Goal: Task Accomplishment & Management: Manage account settings

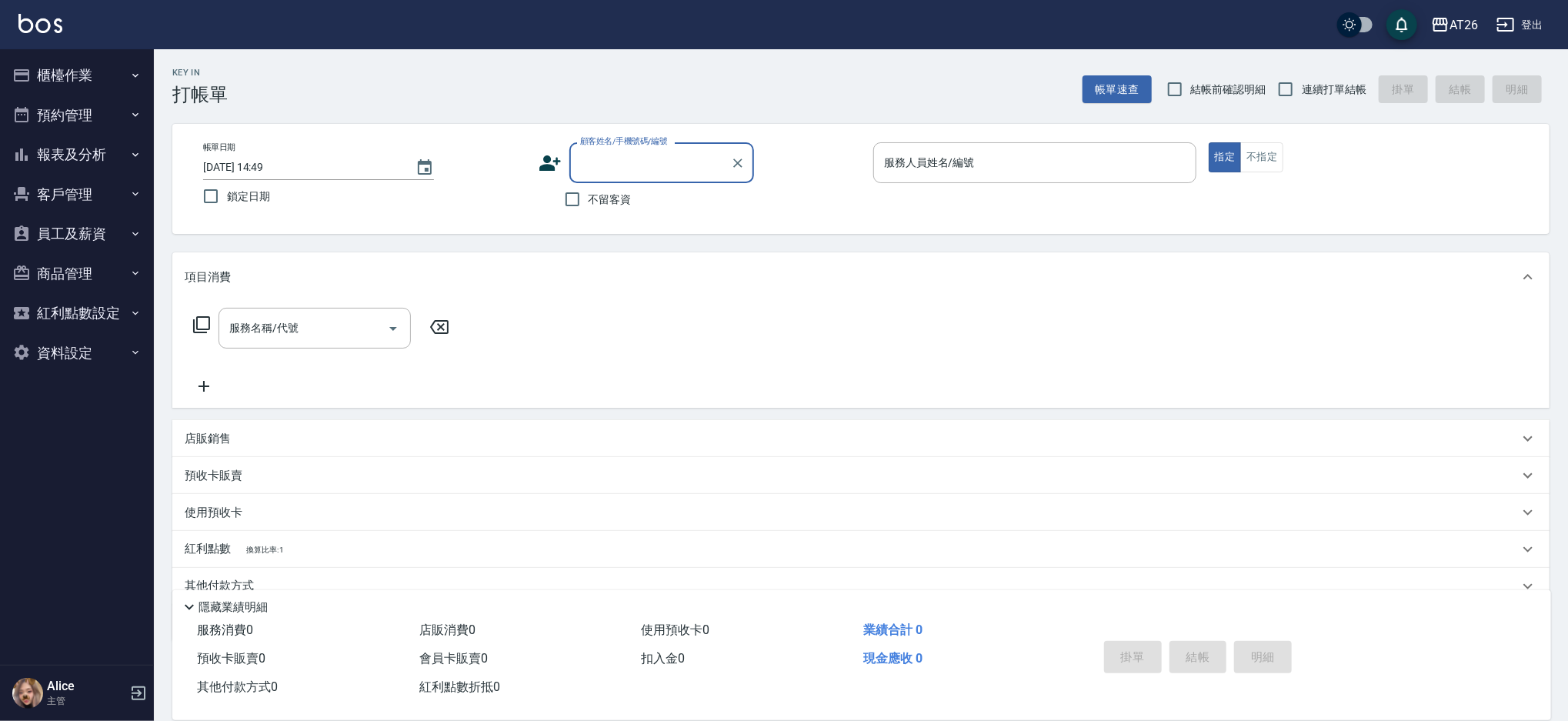
click at [130, 72] on icon "button" at bounding box center [134, 75] width 12 height 12
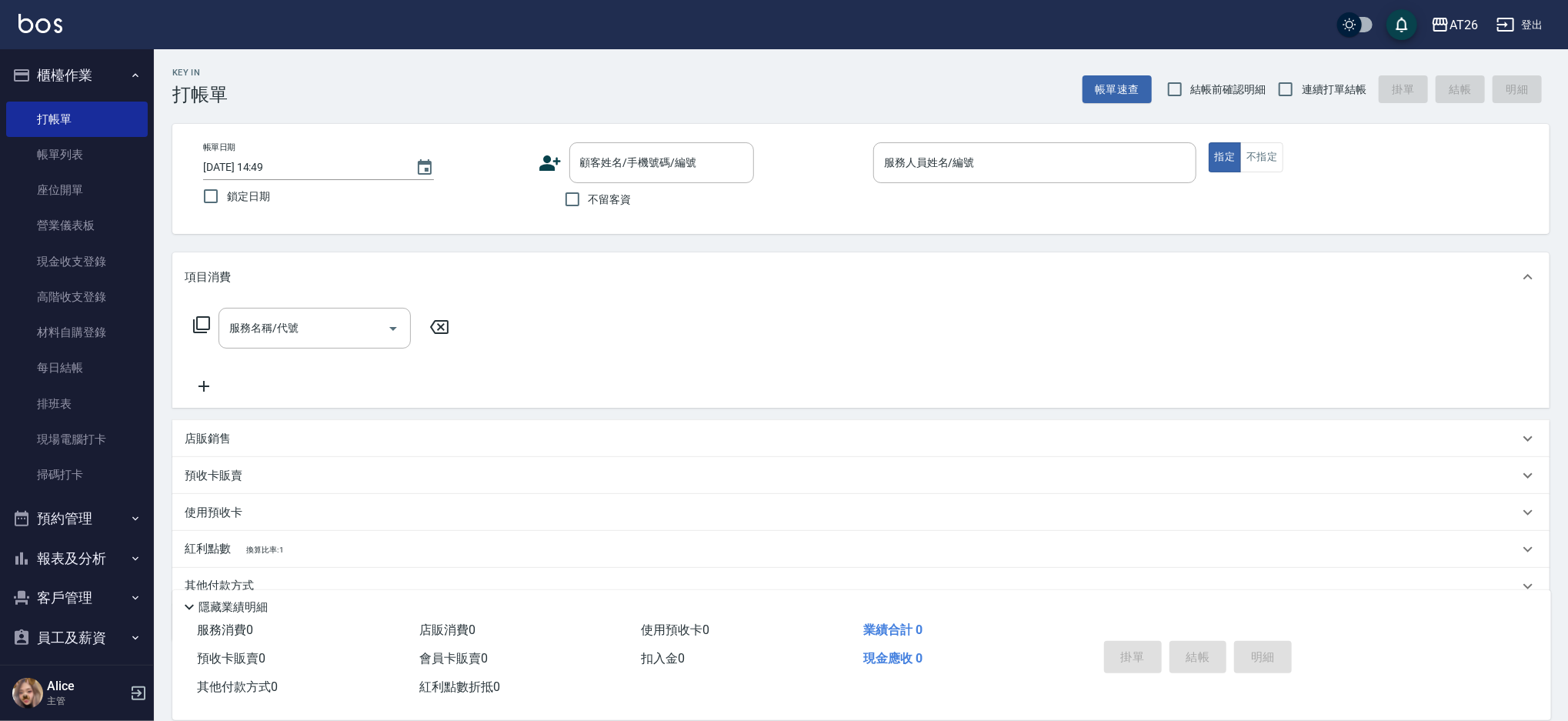
click at [130, 72] on icon "button" at bounding box center [134, 75] width 12 height 12
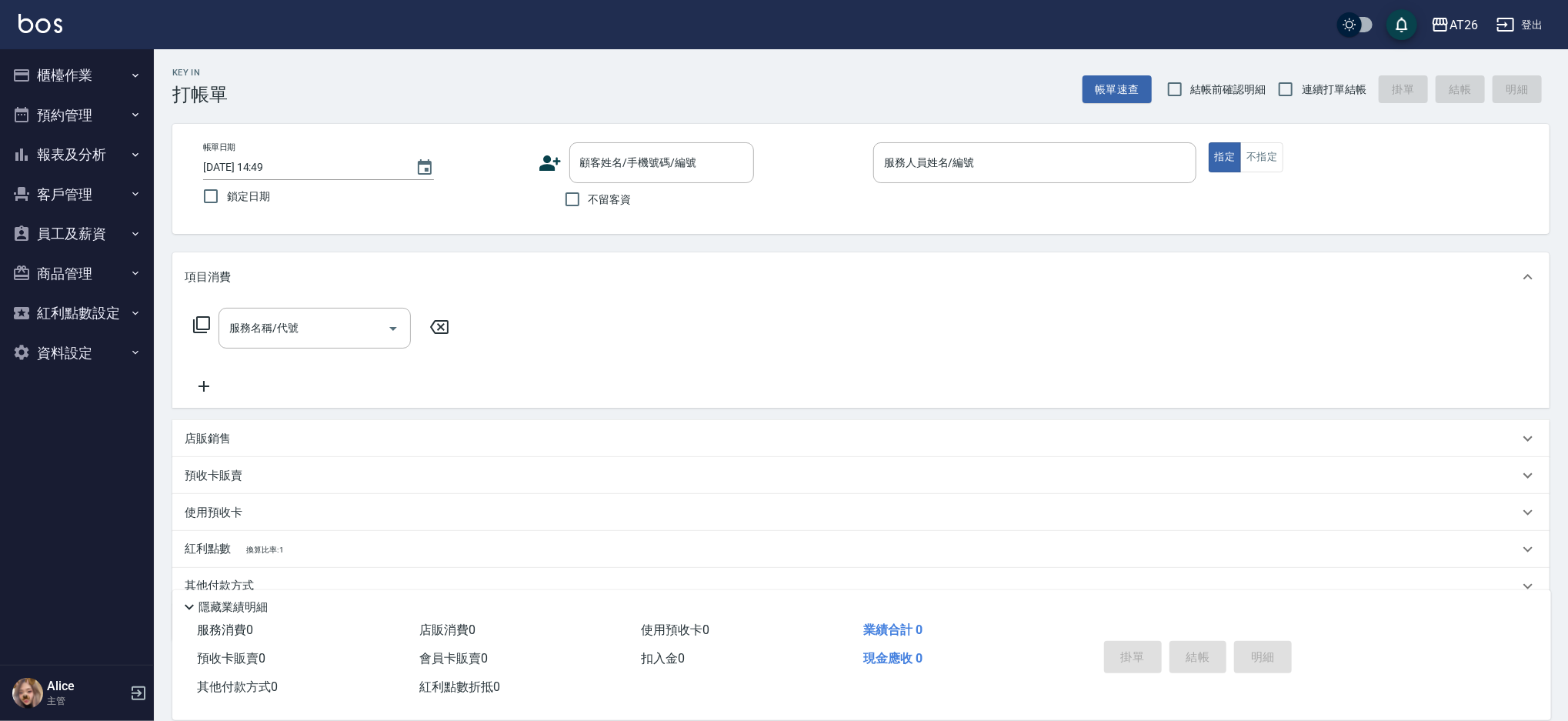
click at [130, 72] on icon "button" at bounding box center [134, 75] width 12 height 12
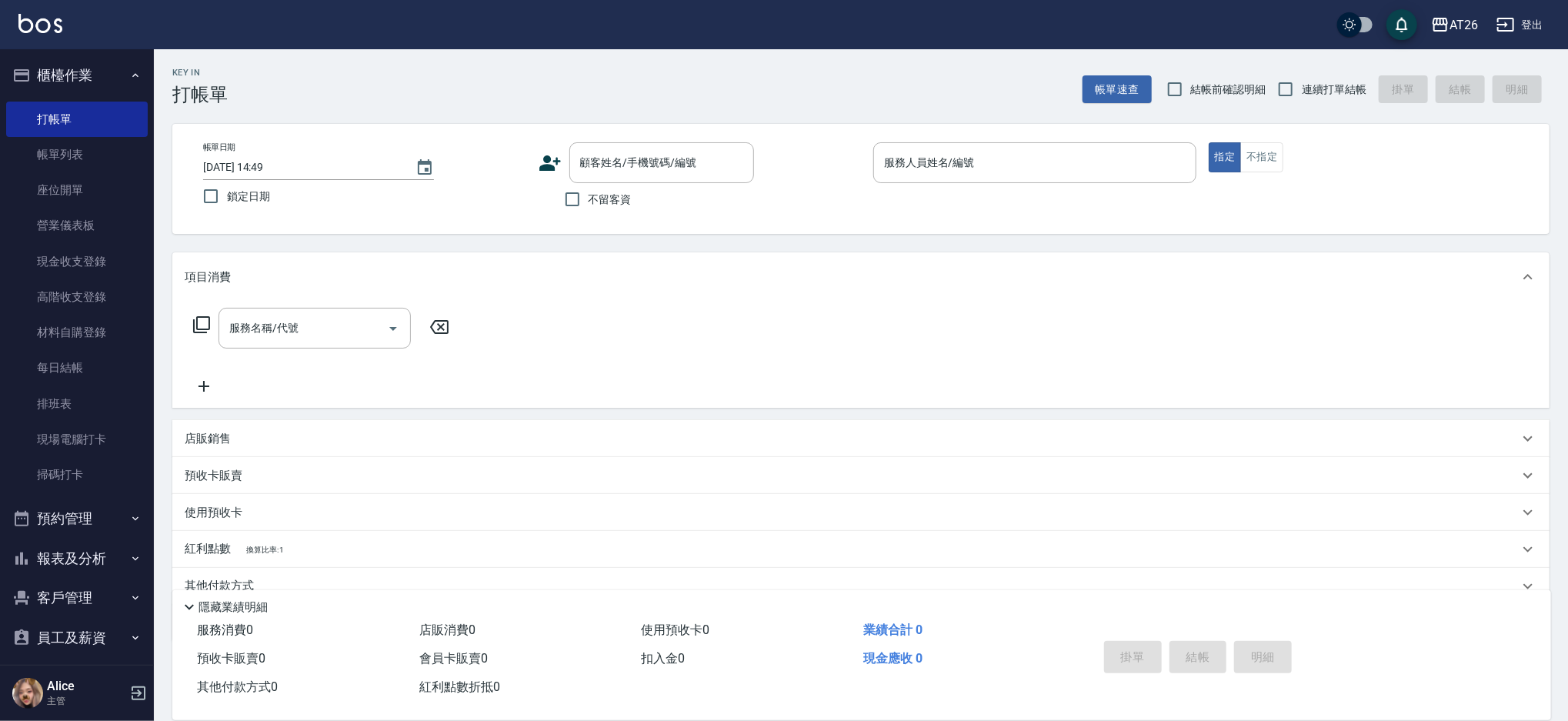
click at [64, 68] on button "櫃檯作業" at bounding box center [78, 75] width 142 height 40
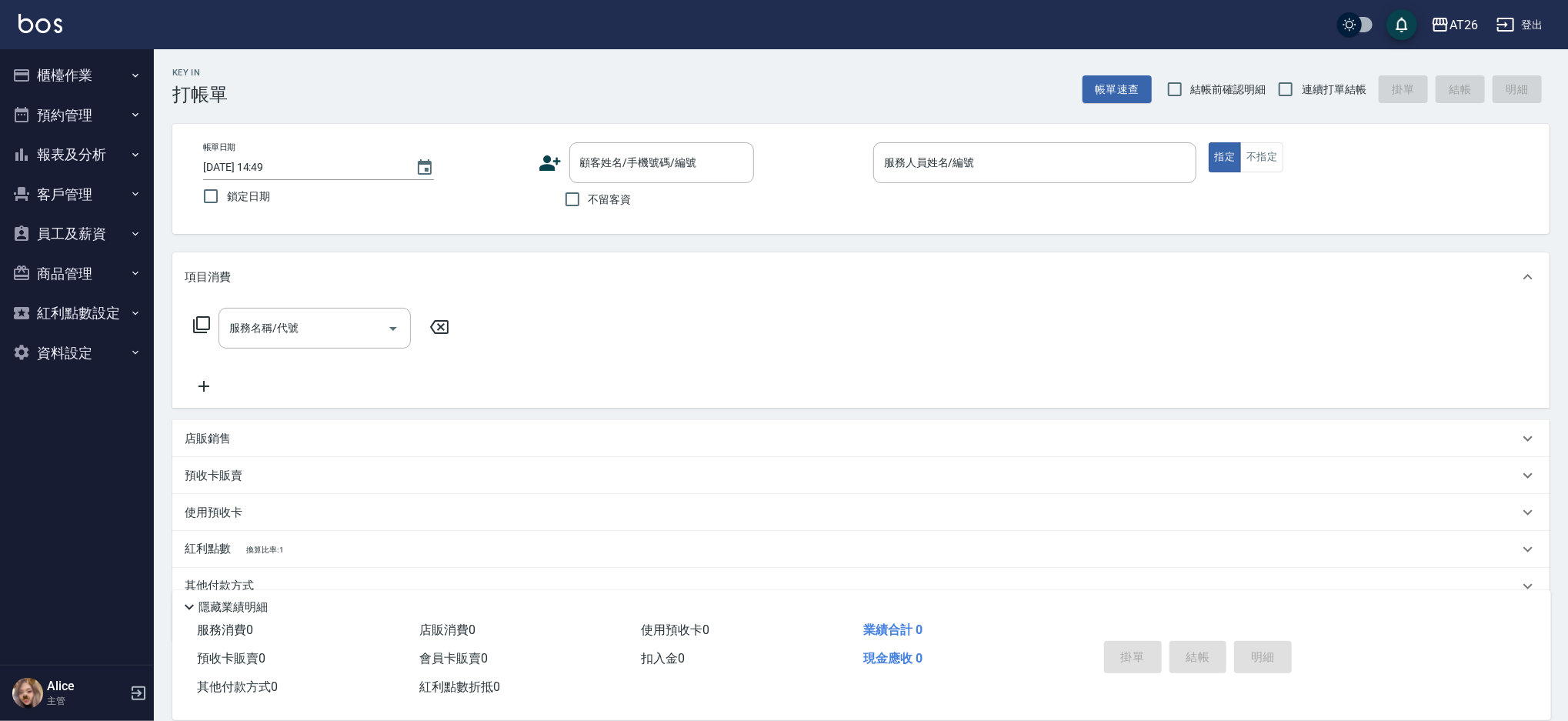
click at [90, 190] on button "客戶管理" at bounding box center [78, 194] width 142 height 40
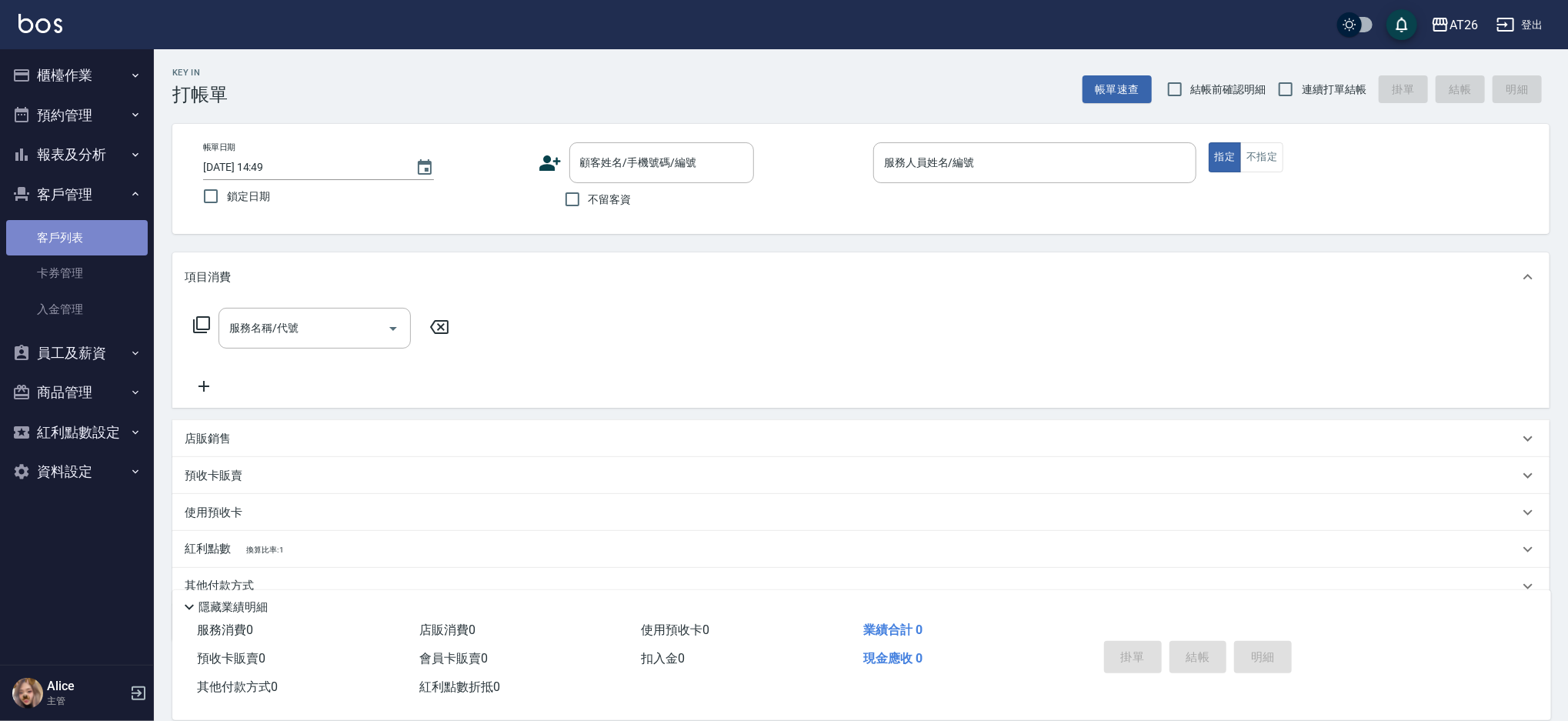
click at [103, 245] on link "客戶列表" at bounding box center [78, 238] width 142 height 35
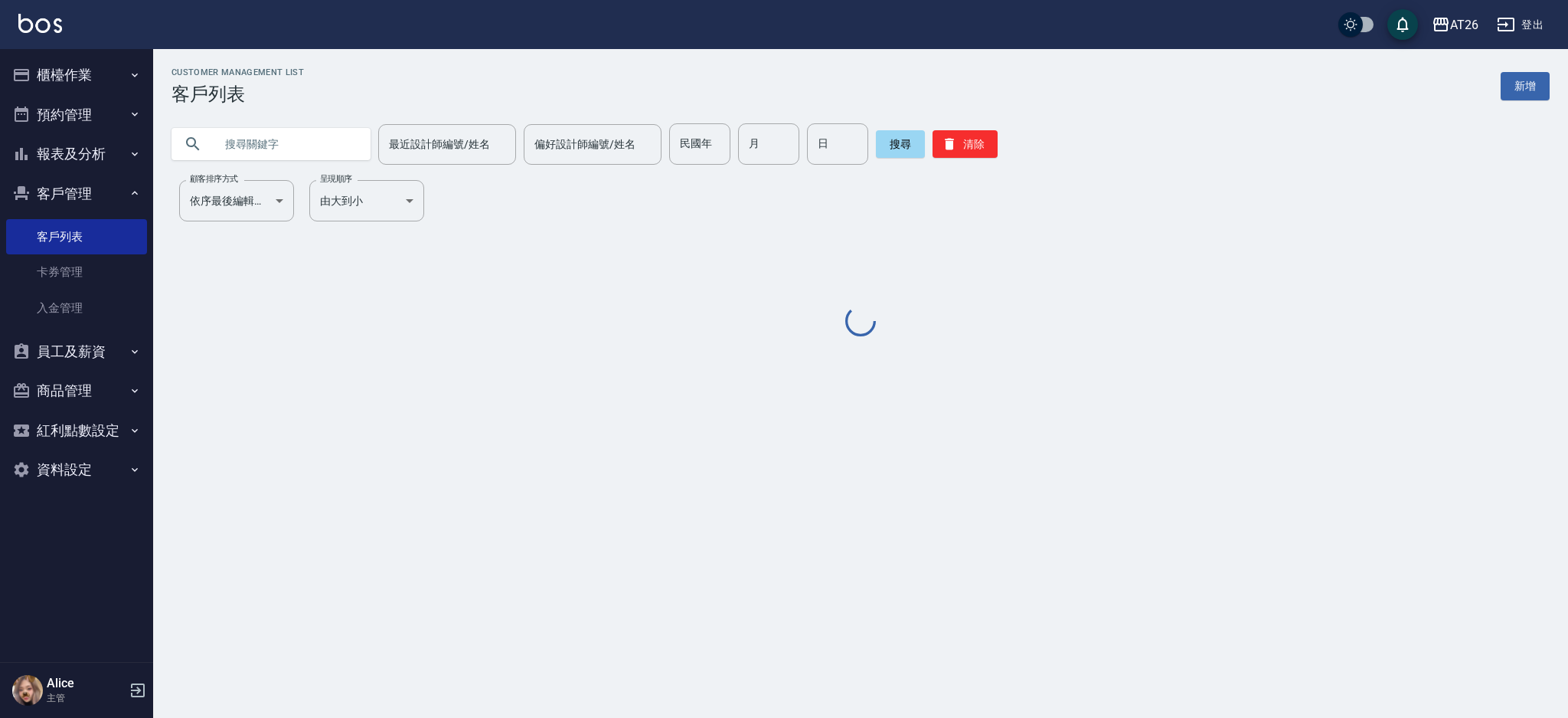
click at [331, 146] on input "text" at bounding box center [286, 144] width 144 height 41
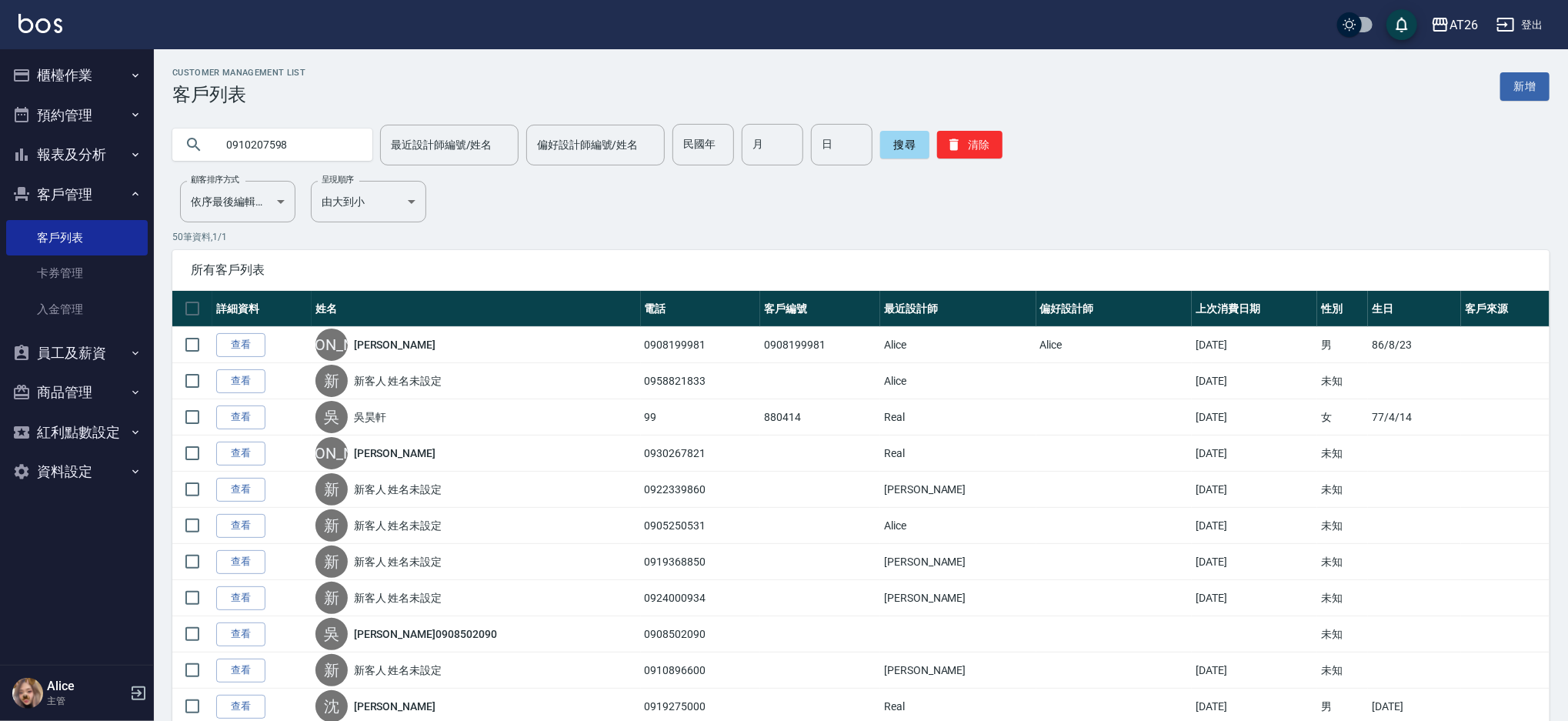
type input "0910207598"
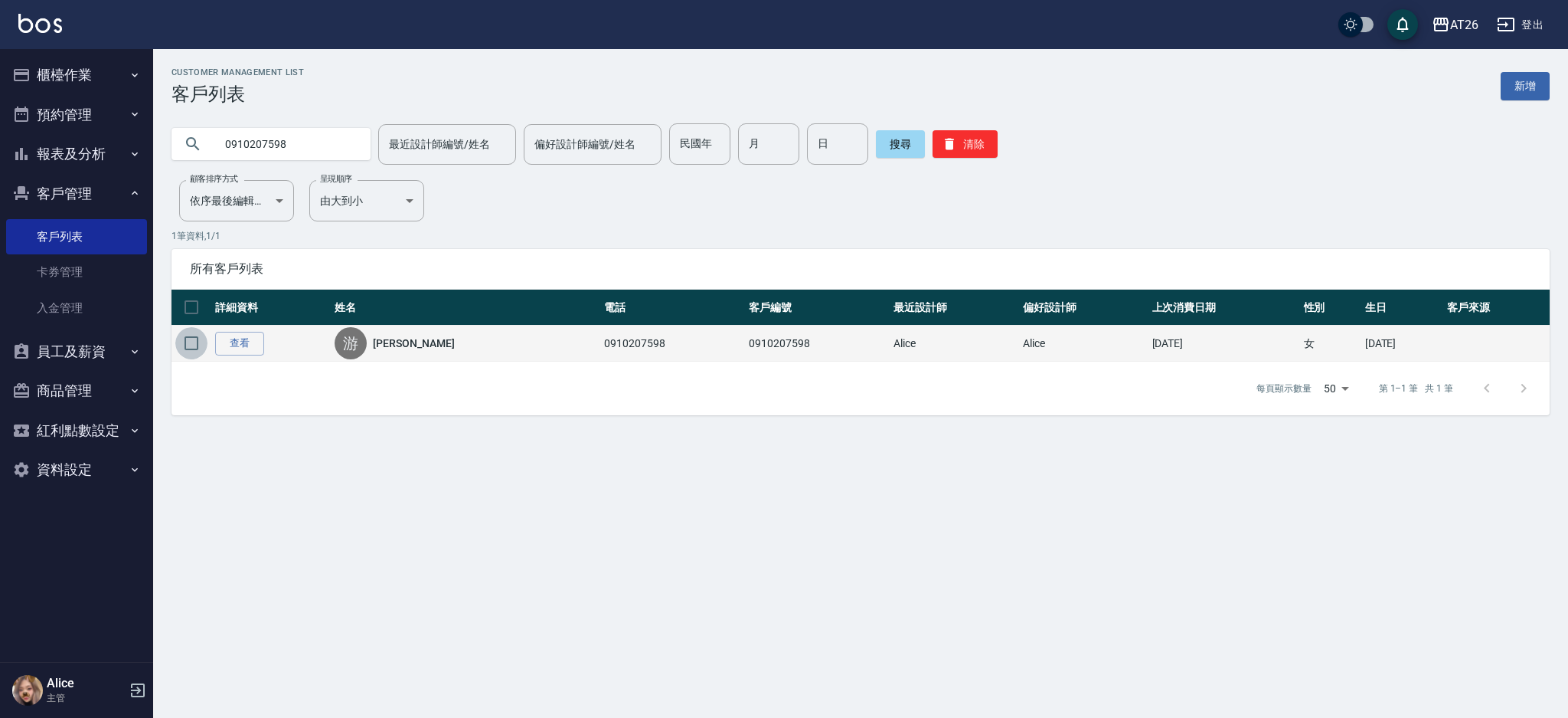
click at [205, 334] on input "checkbox" at bounding box center [191, 343] width 33 height 33
checkbox input "true"
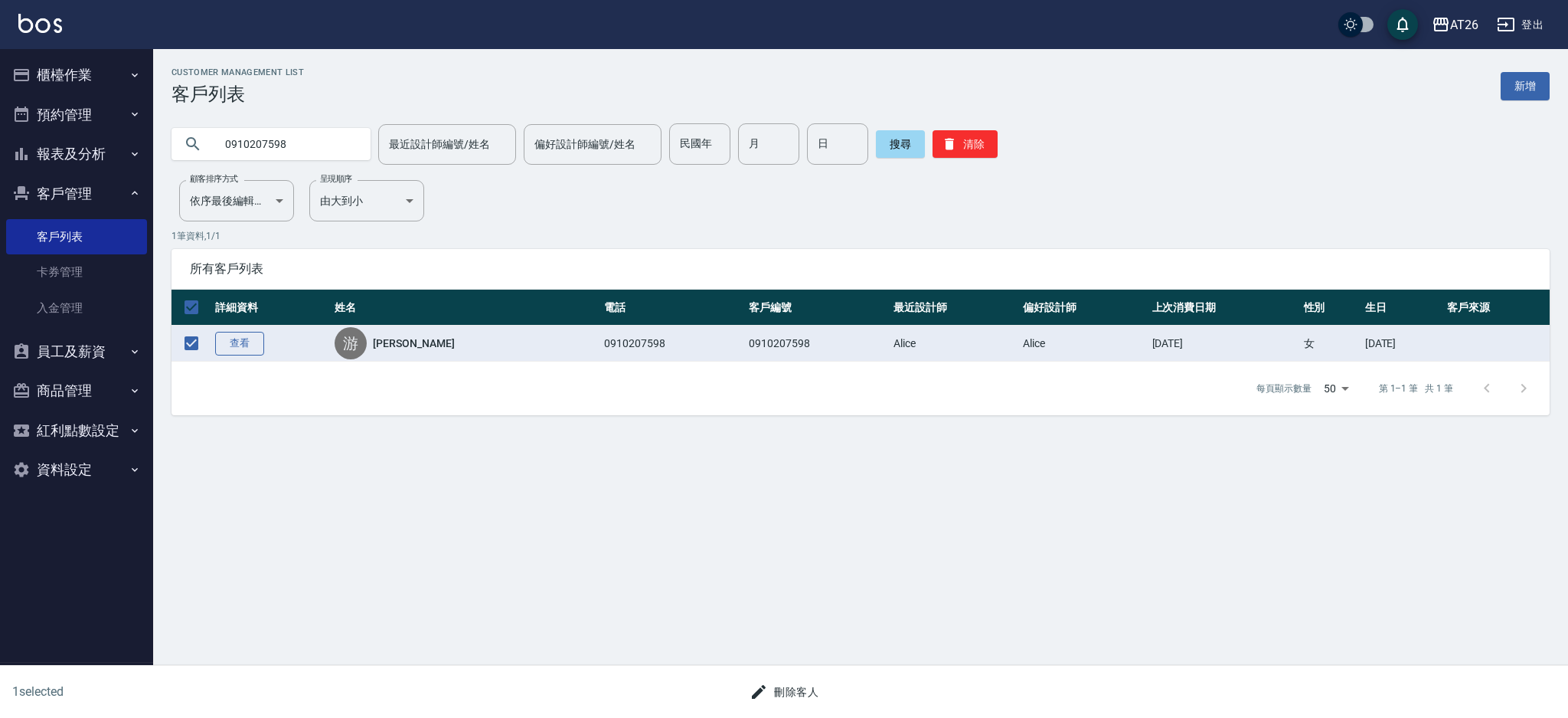
click at [232, 337] on link "查看" at bounding box center [240, 344] width 49 height 24
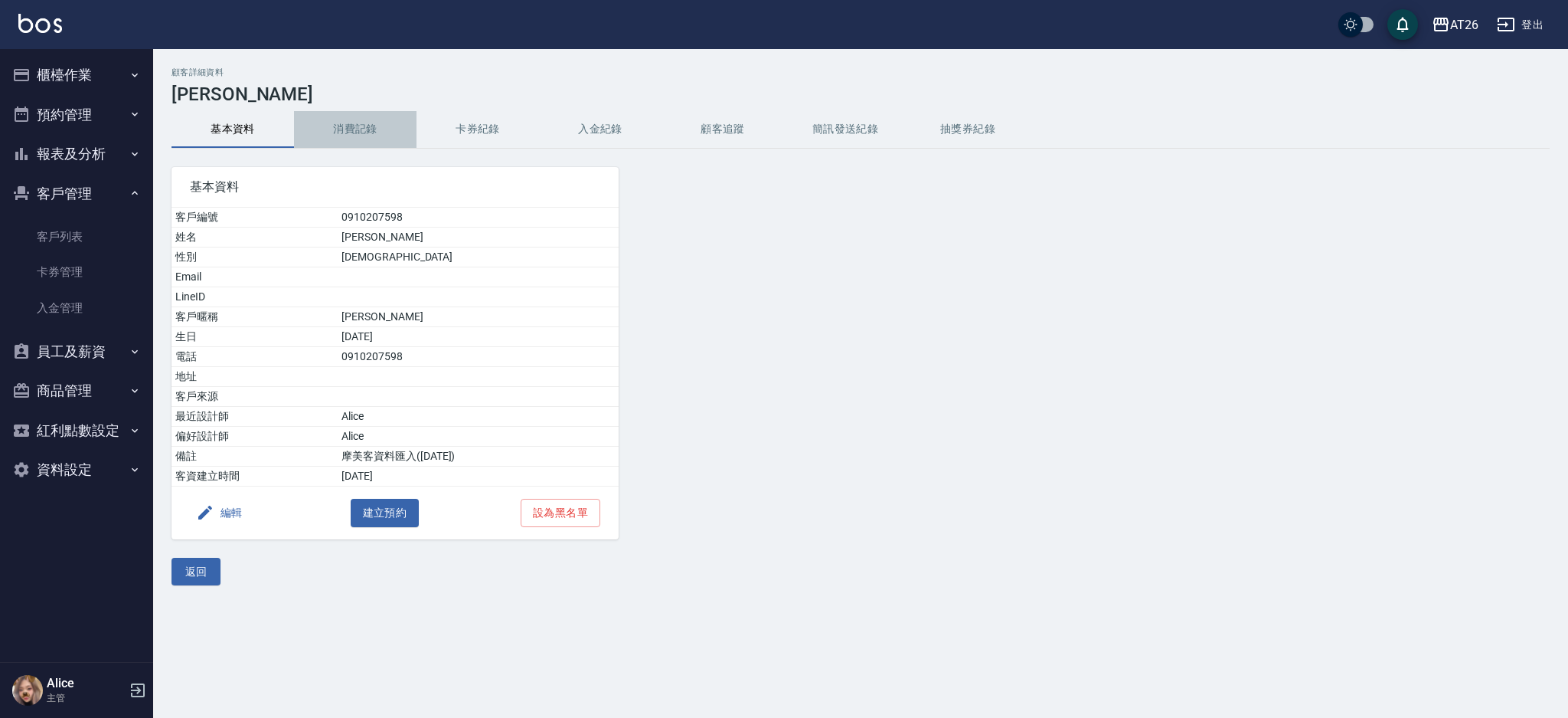
click at [376, 115] on button "消費記錄" at bounding box center [355, 129] width 123 height 37
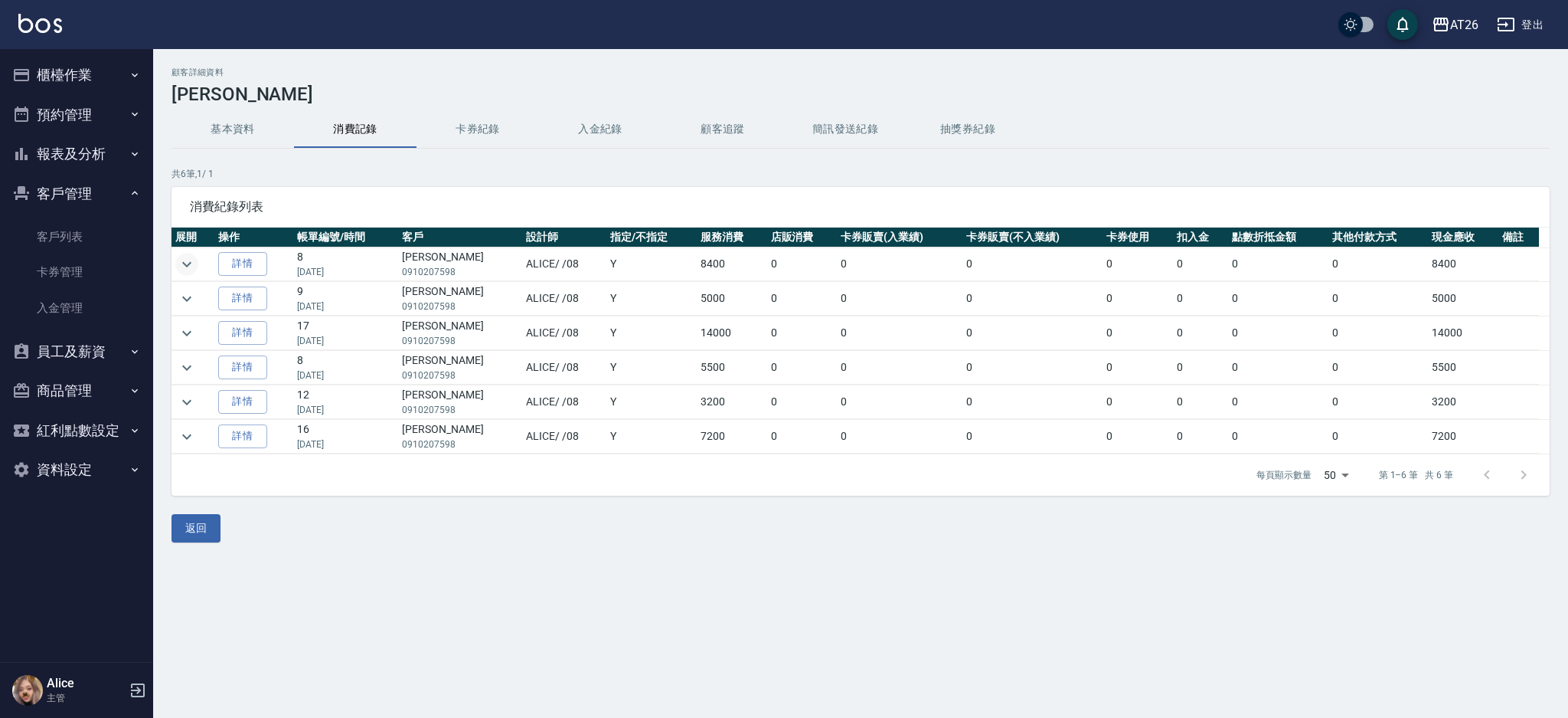
click at [187, 266] on icon "expand row" at bounding box center [187, 264] width 9 height 6
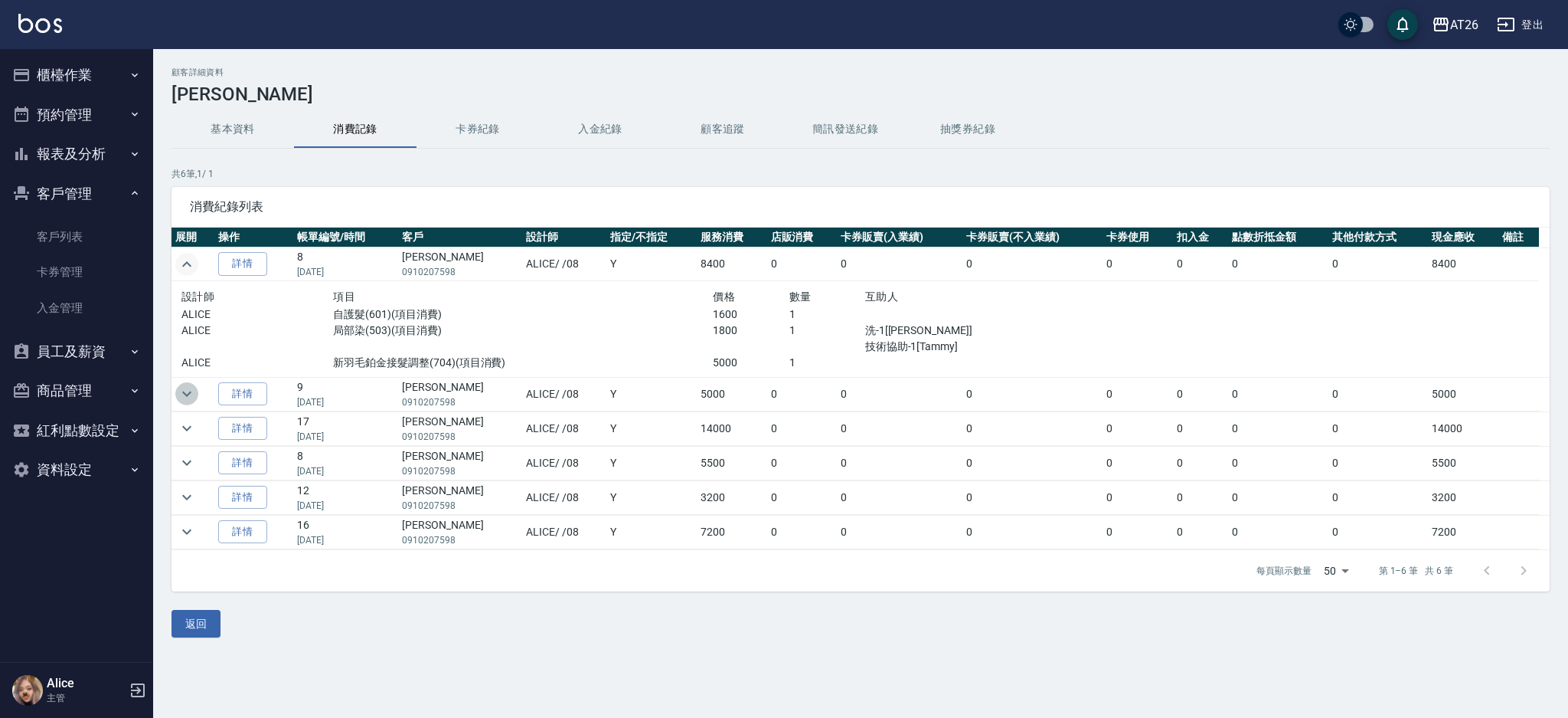
click at [194, 394] on icon "expand row" at bounding box center [187, 394] width 19 height 19
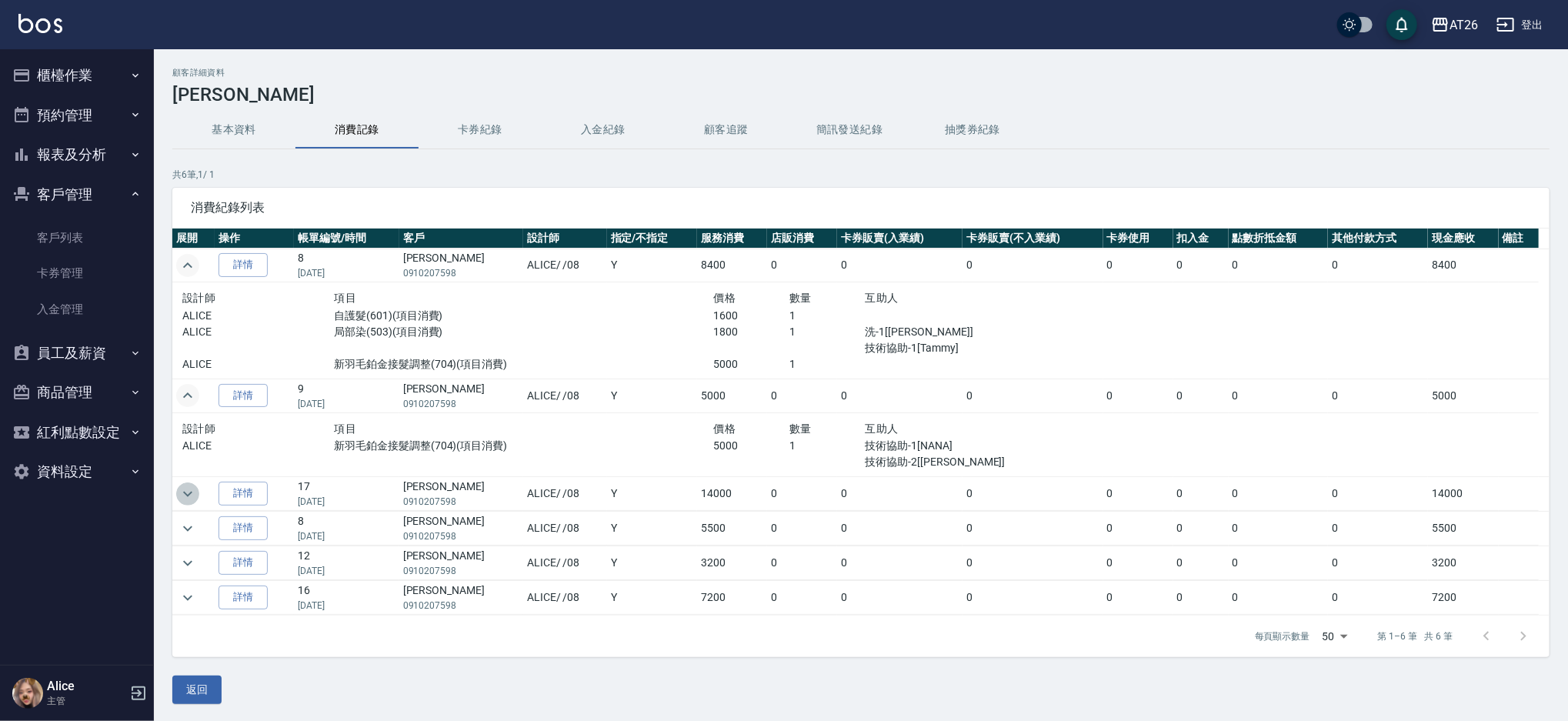
click at [181, 496] on icon "expand row" at bounding box center [188, 494] width 19 height 19
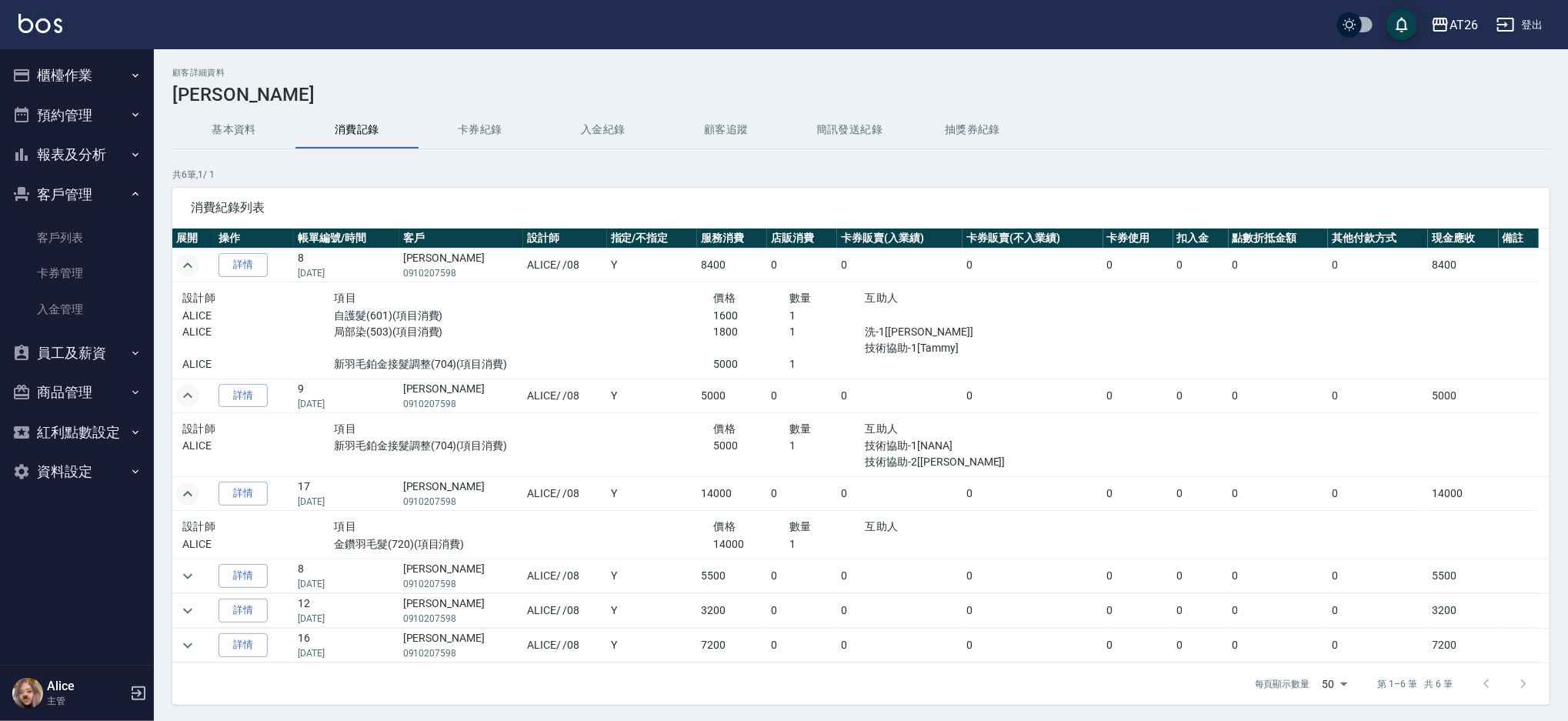
click at [181, 496] on icon "expand row" at bounding box center [188, 494] width 19 height 19
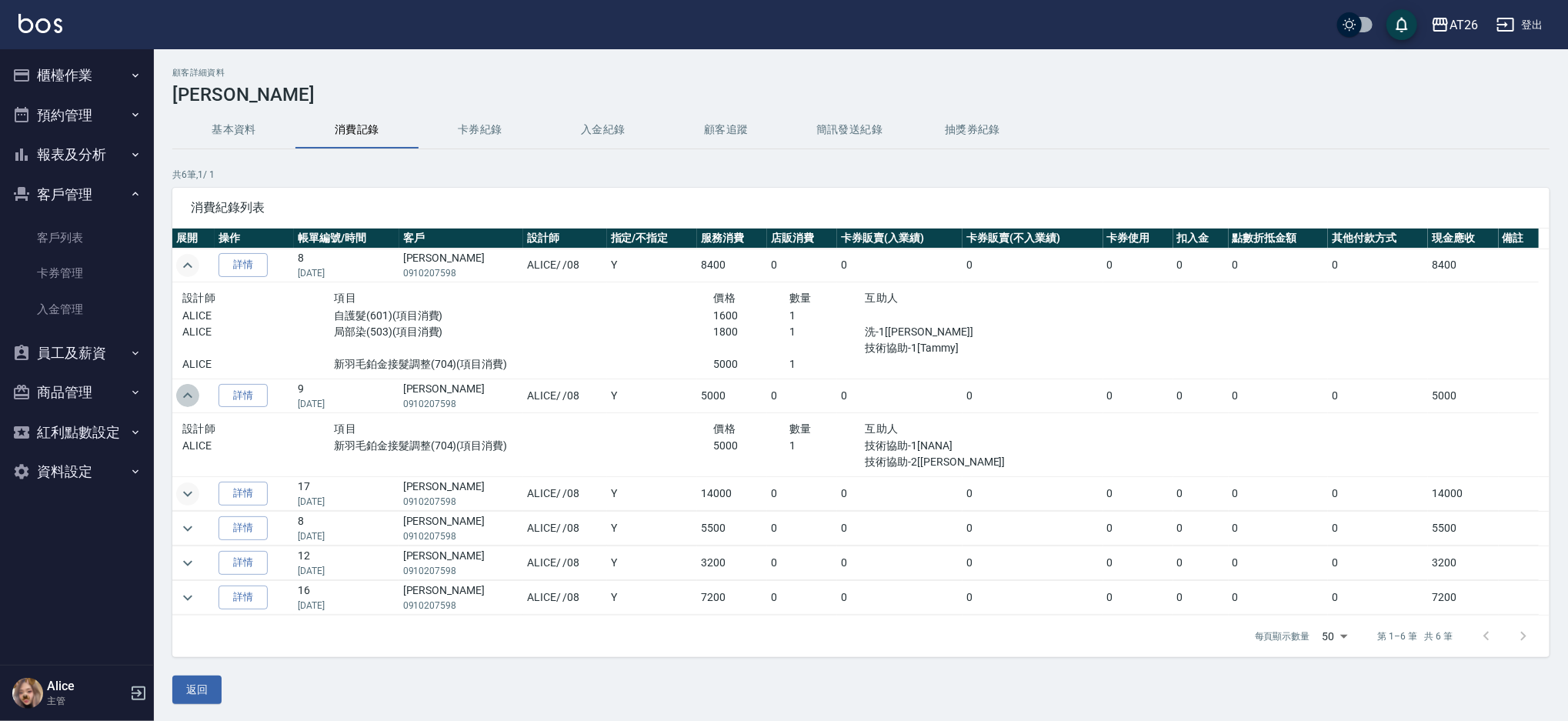
click at [186, 396] on icon "expand row" at bounding box center [188, 395] width 9 height 6
